Goal: Answer question/provide support: Share knowledge or assist other users

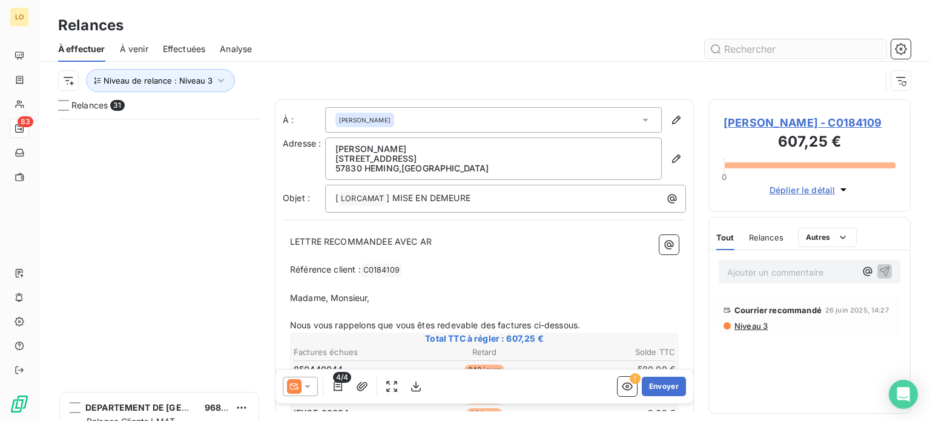
scroll to position [293, 193]
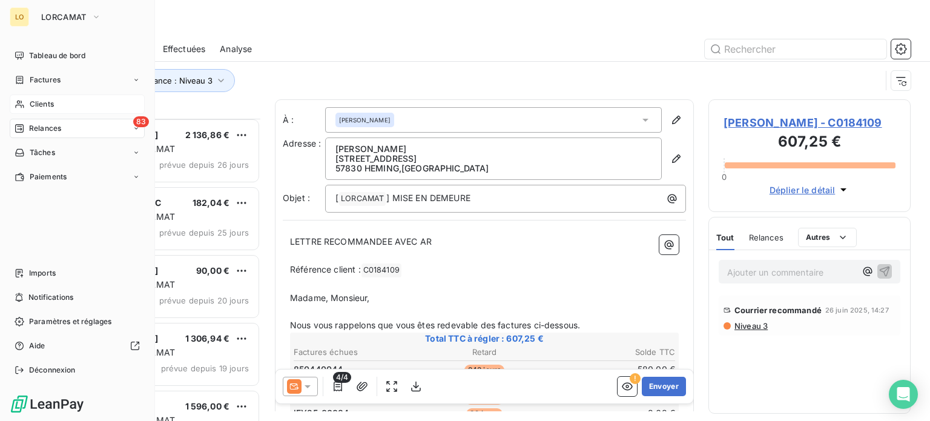
click at [15, 101] on icon at bounding box center [20, 104] width 10 height 10
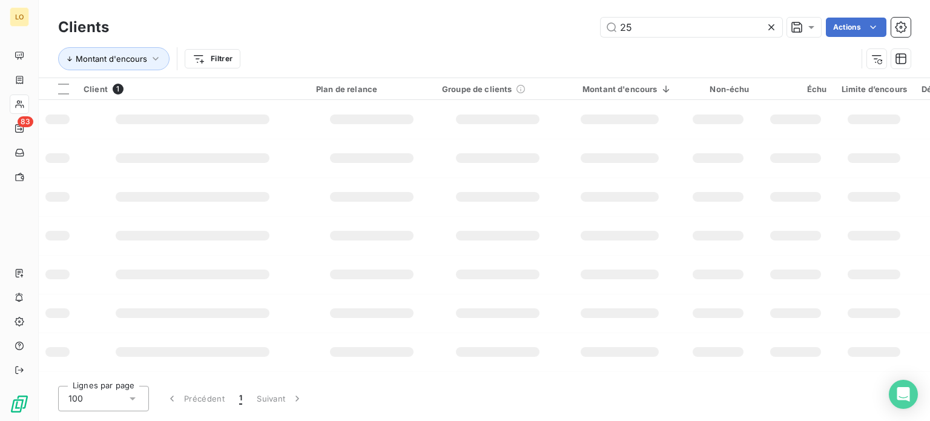
type input "2"
type input "139339"
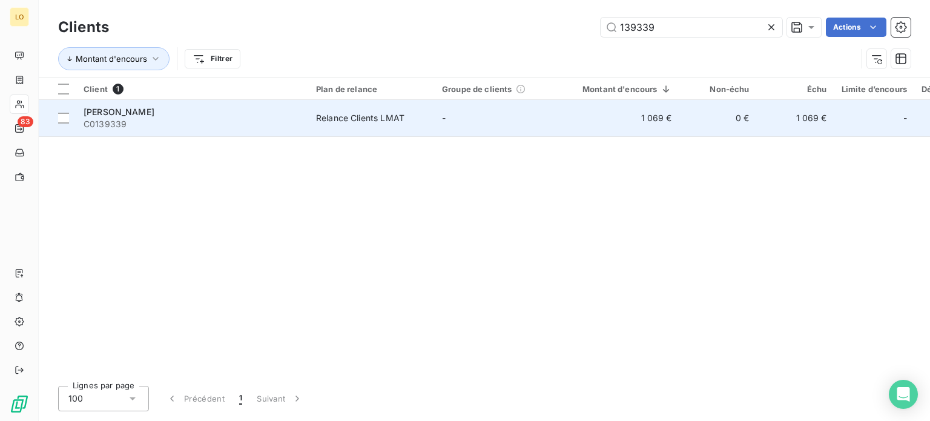
click at [131, 106] on div "[PERSON_NAME]" at bounding box center [193, 112] width 218 height 12
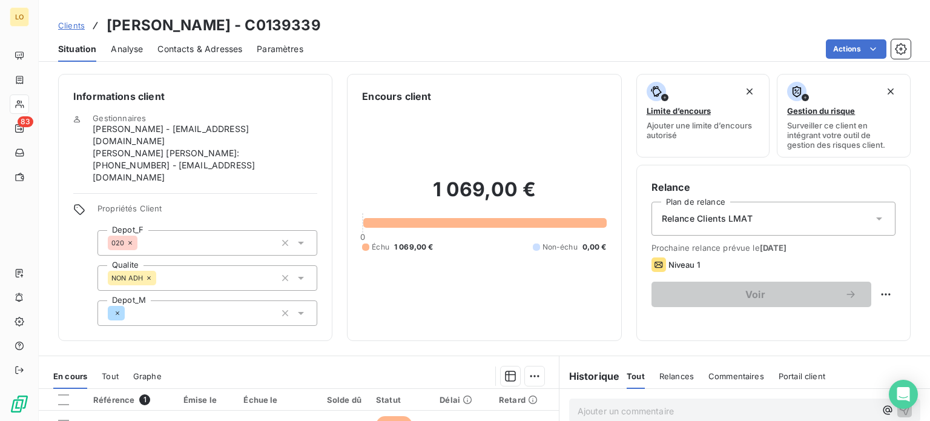
click at [587, 403] on p "Ajouter un commentaire ﻿" at bounding box center [727, 410] width 298 height 15
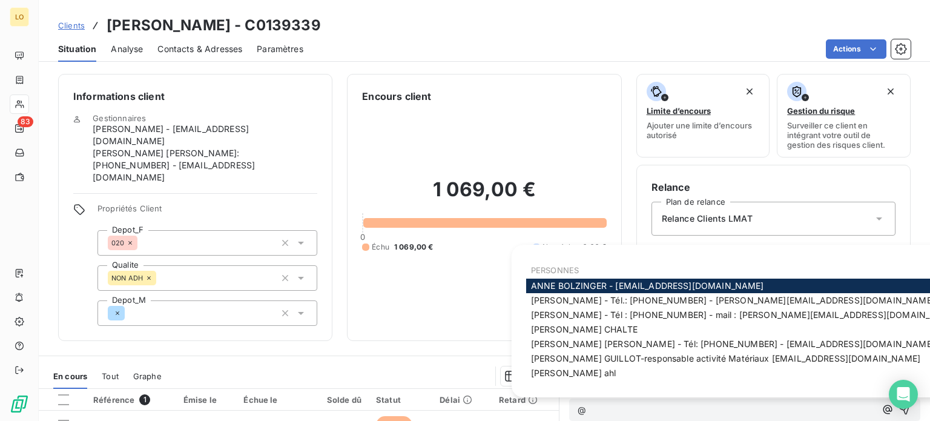
click at [622, 283] on span "[PERSON_NAME] - [EMAIL_ADDRESS][DOMAIN_NAME]" at bounding box center [647, 285] width 233 height 10
